Goal: Task Accomplishment & Management: Manage account settings

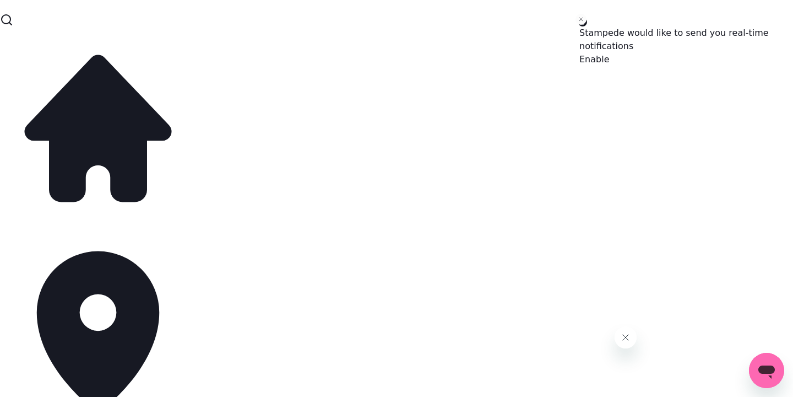
click at [582, 20] on line "Close toast" at bounding box center [581, 19] width 3 height 3
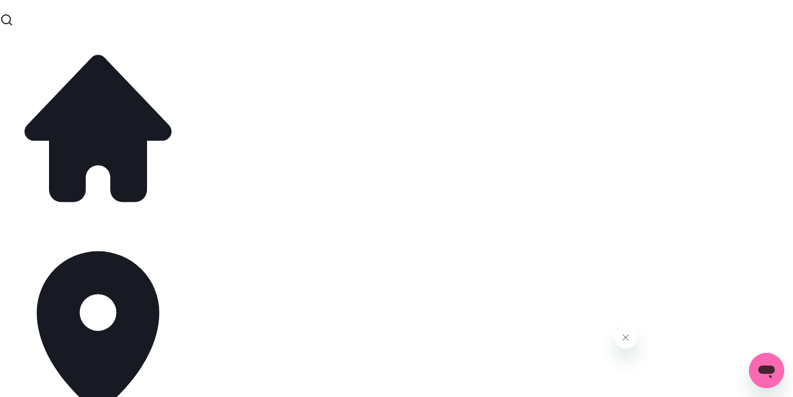
scroll to position [90, 0]
select select "**"
